Goal: Transaction & Acquisition: Purchase product/service

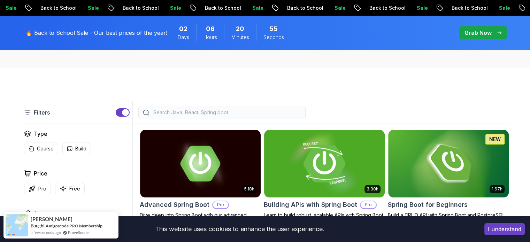
scroll to position [125, 0]
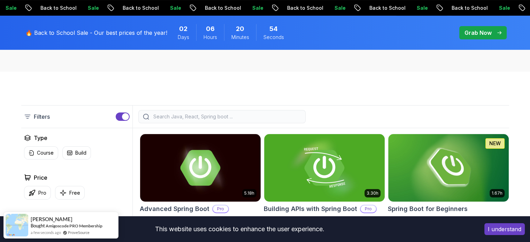
click at [233, 110] on div at bounding box center [221, 116] width 167 height 13
click at [224, 115] on input "search" at bounding box center [226, 116] width 149 height 7
click at [213, 117] on input "search" at bounding box center [226, 116] width 149 height 7
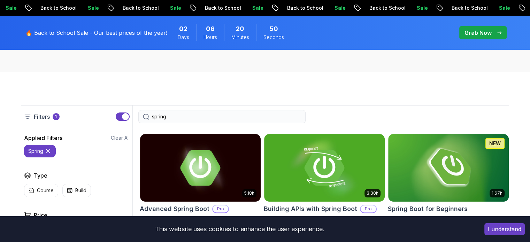
type input "spring"
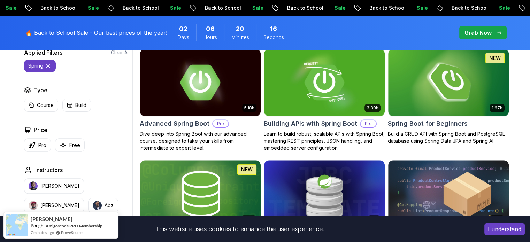
scroll to position [209, 0]
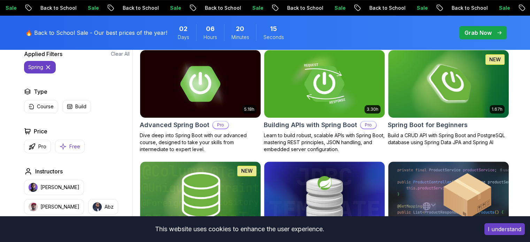
click at [65, 145] on icon "button" at bounding box center [63, 146] width 7 height 7
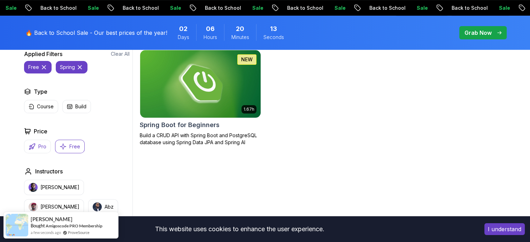
click at [40, 147] on p "Pro" at bounding box center [42, 146] width 8 height 7
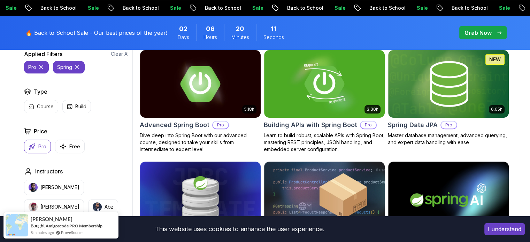
click at [33, 147] on icon "button" at bounding box center [32, 146] width 7 height 7
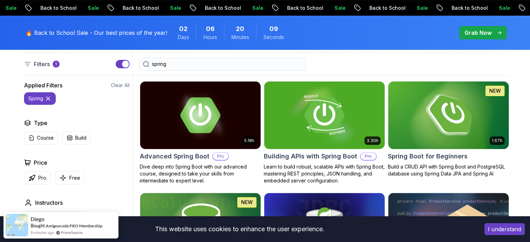
scroll to position [178, 0]
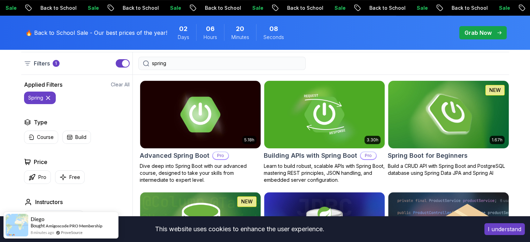
click at [458, 100] on img at bounding box center [448, 114] width 126 height 71
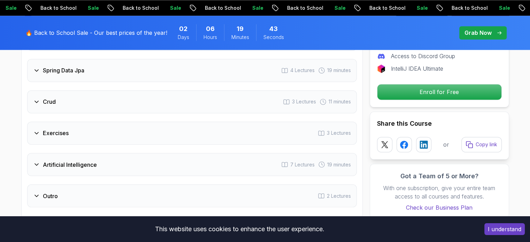
scroll to position [1070, 0]
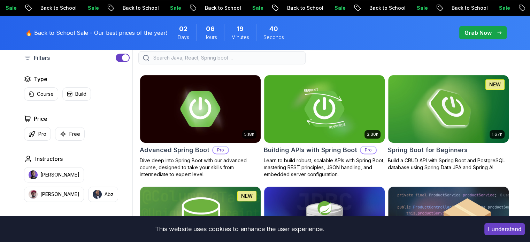
scroll to position [178, 0]
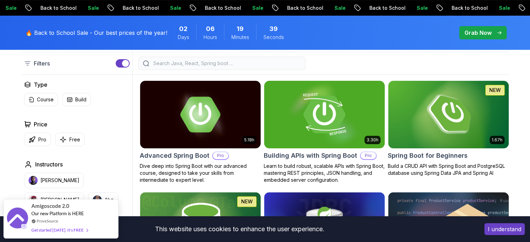
click at [319, 111] on img at bounding box center [324, 114] width 126 height 71
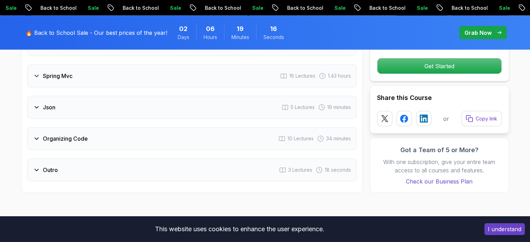
scroll to position [1387, 0]
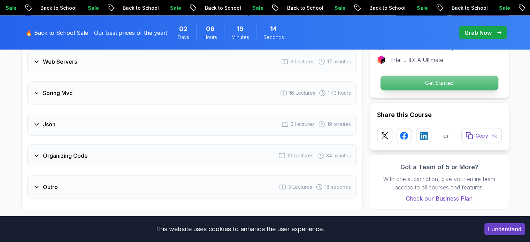
click at [461, 76] on p "Get Started" at bounding box center [439, 83] width 118 height 15
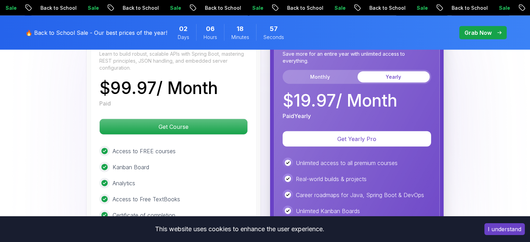
scroll to position [1710, 0]
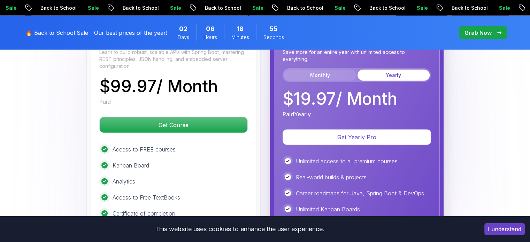
click at [324, 70] on button "Monthly" at bounding box center [320, 75] width 72 height 11
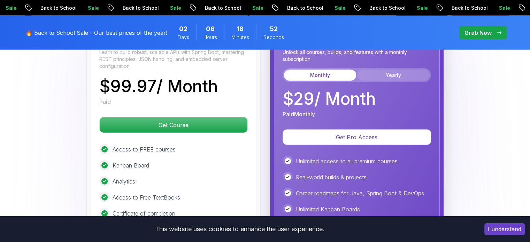
click at [383, 70] on button "Yearly" at bounding box center [393, 75] width 72 height 11
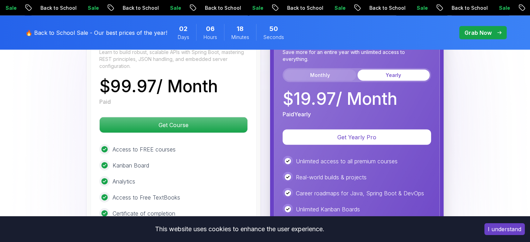
click at [346, 70] on button "Monthly" at bounding box center [320, 75] width 72 height 11
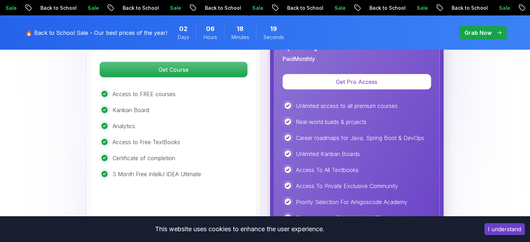
scroll to position [1759, 0]
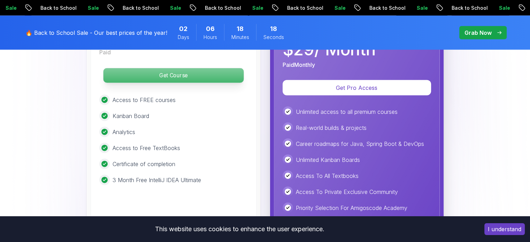
click at [209, 68] on p "Get Course" at bounding box center [173, 75] width 140 height 15
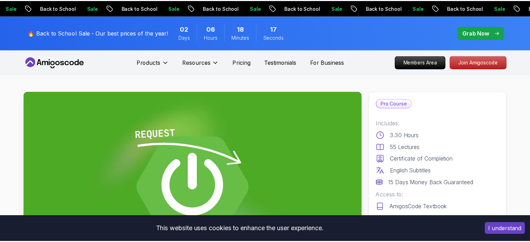
scroll to position [7, 0]
